Goal: Task Accomplishment & Management: Complete application form

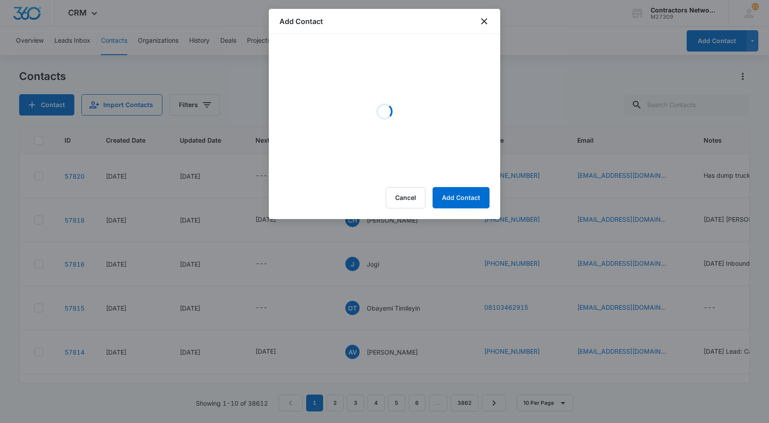
scroll to position [3, 233]
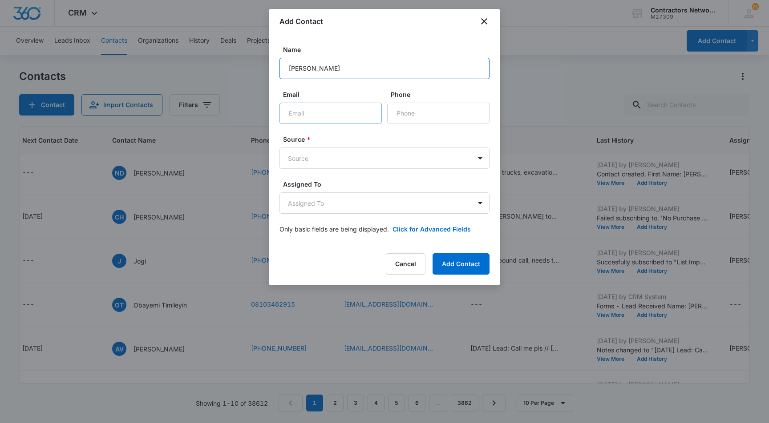
type input "[PERSON_NAME]"
type input "[EMAIL_ADDRESS][DOMAIN_NAME]"
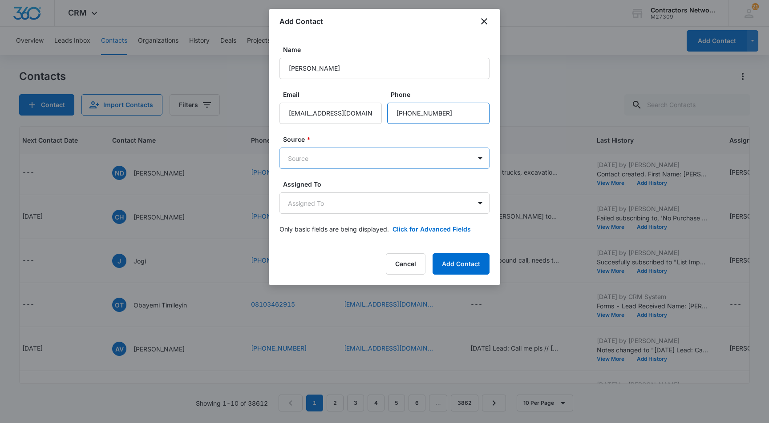
type input "[PHONE_NUMBER]"
click at [312, 162] on body "CRM Apps Reputation Websites Forms CRM Email Social Shop Payments POS Content A…" at bounding box center [384, 211] width 769 height 423
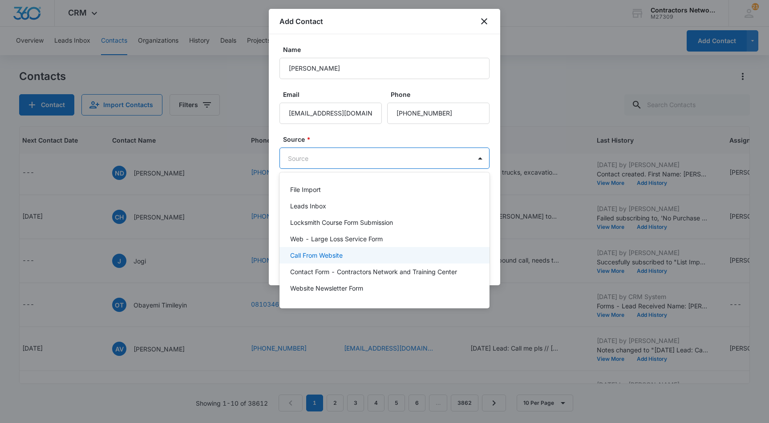
click at [324, 258] on p "Call From Website" at bounding box center [316, 255] width 52 height 9
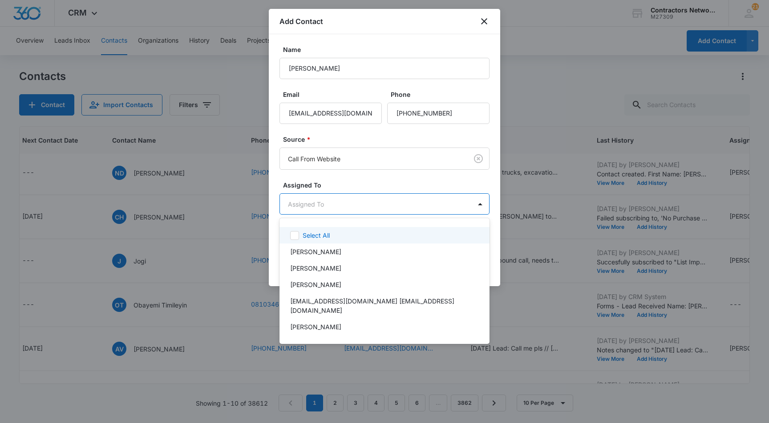
click at [309, 203] on body "CRM Apps Reputation Websites Forms CRM Email Social Shop Payments POS Content A…" at bounding box center [384, 211] width 769 height 423
click at [311, 266] on p "[PERSON_NAME]" at bounding box center [315, 268] width 51 height 9
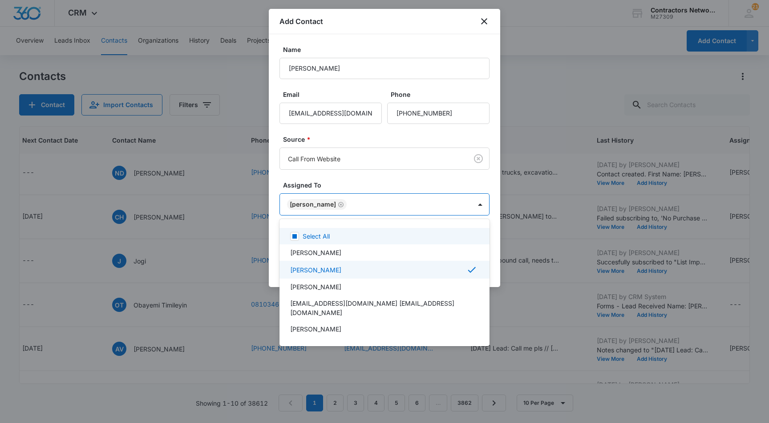
click at [273, 234] on div at bounding box center [384, 211] width 769 height 423
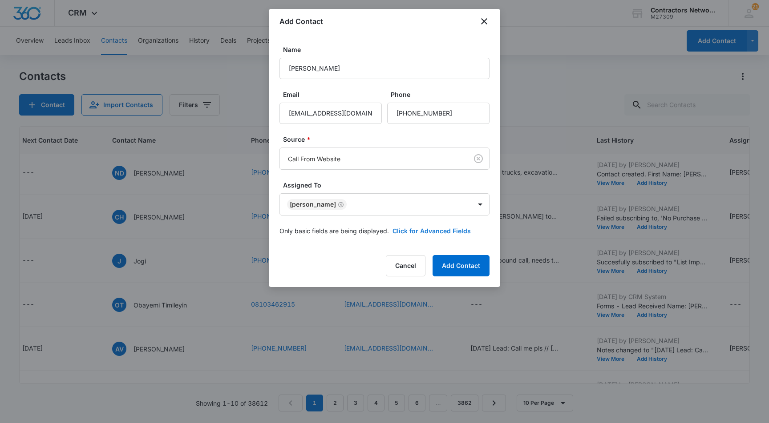
click at [428, 232] on button "Click for Advanced Fields" at bounding box center [431, 230] width 78 height 9
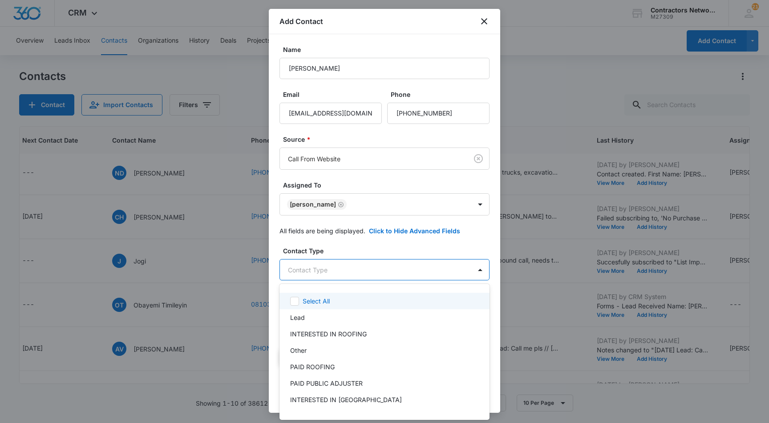
click at [323, 272] on body "CRM Apps Reputation Websites Forms CRM Email Social Shop Payments POS Content A…" at bounding box center [384, 211] width 769 height 423
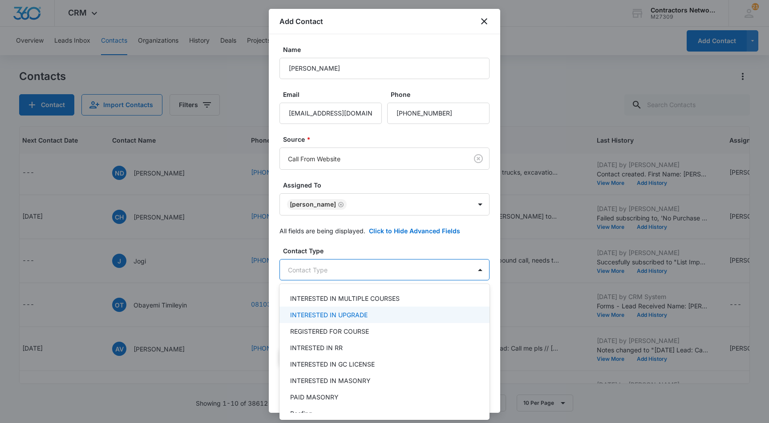
scroll to position [237, 0]
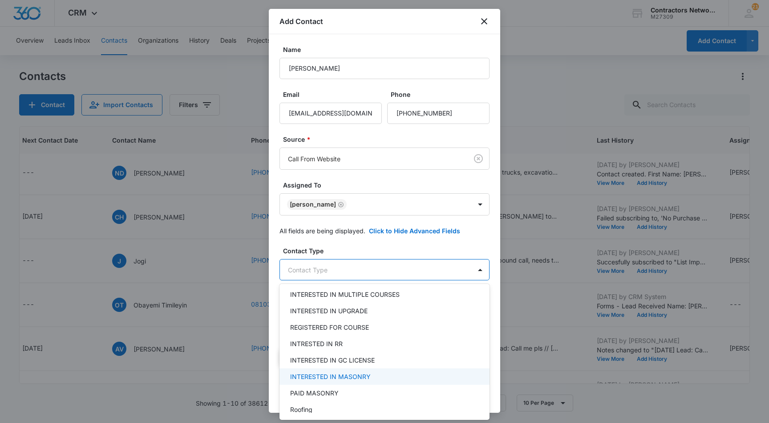
click at [327, 375] on p "INTERESTED IN MASONRY" at bounding box center [330, 376] width 81 height 9
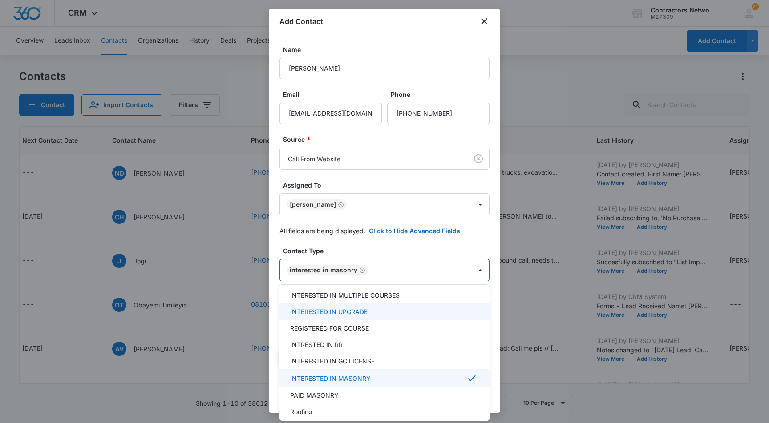
click at [273, 311] on div at bounding box center [384, 211] width 769 height 423
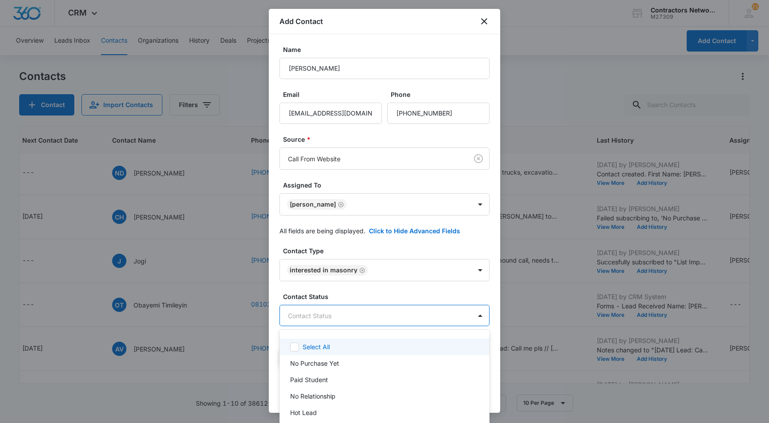
click at [342, 317] on body "CRM Apps Reputation Websites Forms CRM Email Social Shop Payments POS Content A…" at bounding box center [384, 211] width 769 height 423
click at [316, 353] on p "Paid Student" at bounding box center [309, 351] width 38 height 9
click at [272, 343] on div at bounding box center [384, 211] width 769 height 423
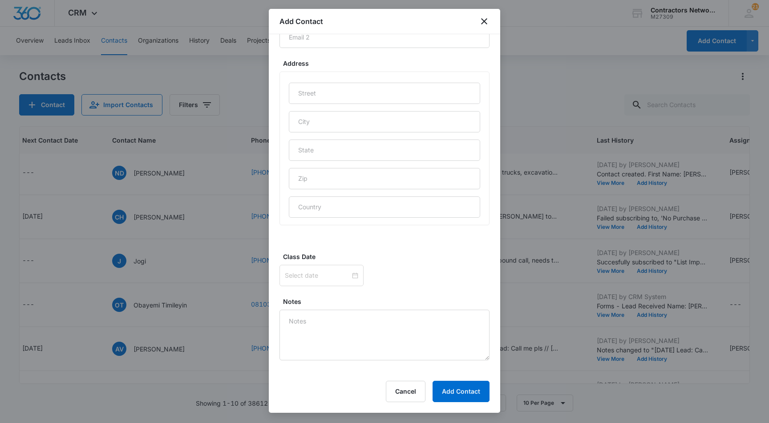
scroll to position [444, 0]
click at [352, 267] on div at bounding box center [321, 269] width 73 height 10
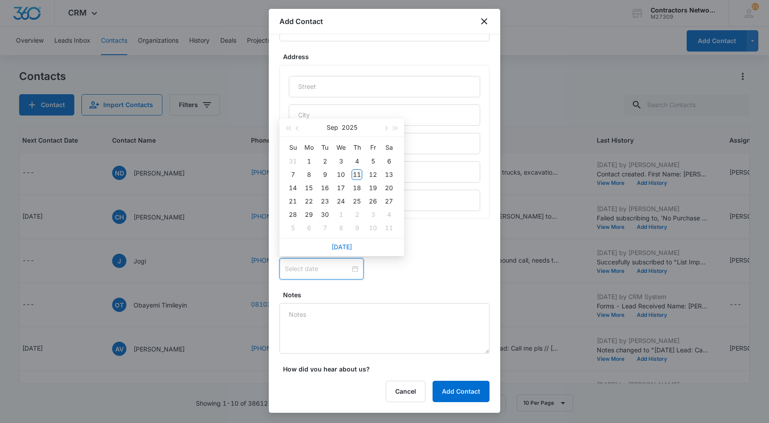
type input "Sep 18, 2025"
type input "[DATE]"
type input "Sep 4, 2025"
type input "Sep 16, 2025"
type input "Sep 22, 2025"
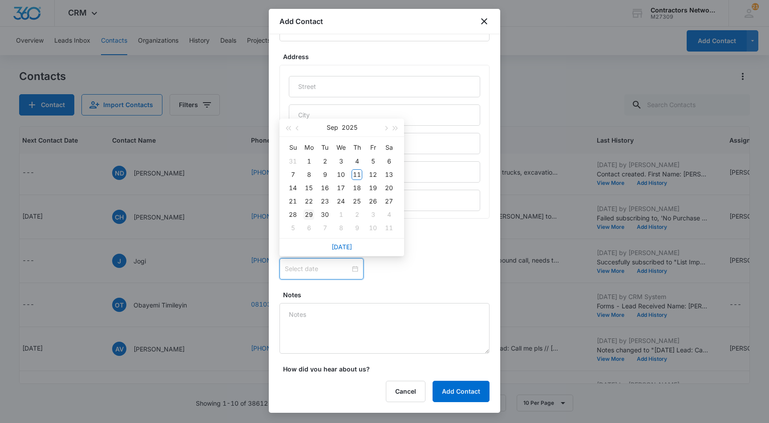
type input "[DATE]"
click at [308, 214] on div "29" at bounding box center [308, 215] width 11 height 11
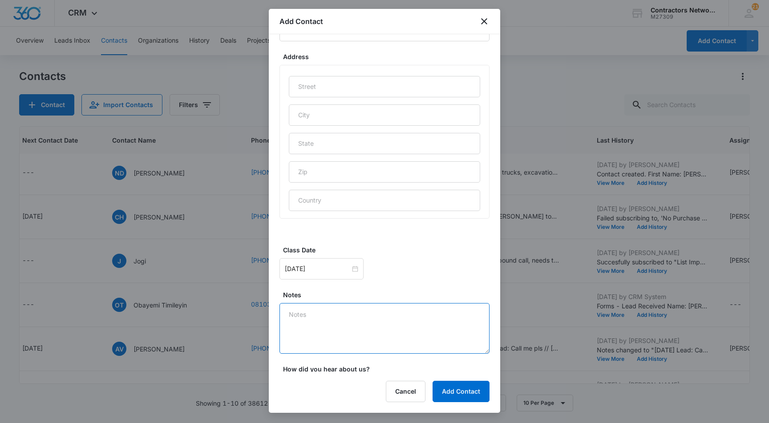
click at [302, 317] on textarea "Notes" at bounding box center [384, 328] width 210 height 51
type textarea "Masonry/Concrete"
click at [461, 391] on button "Add Contact" at bounding box center [460, 391] width 57 height 21
